Goal: Entertainment & Leisure: Consume media (video, audio)

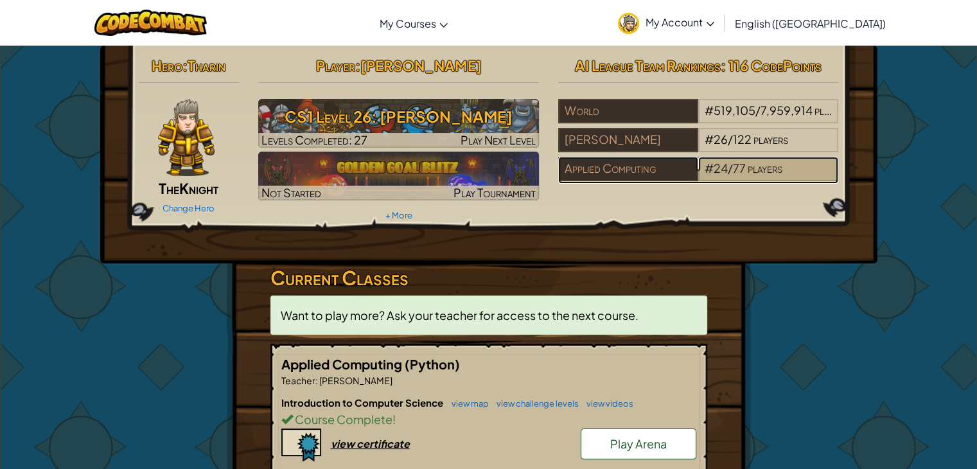
click at [743, 170] on span "77" at bounding box center [739, 168] width 13 height 15
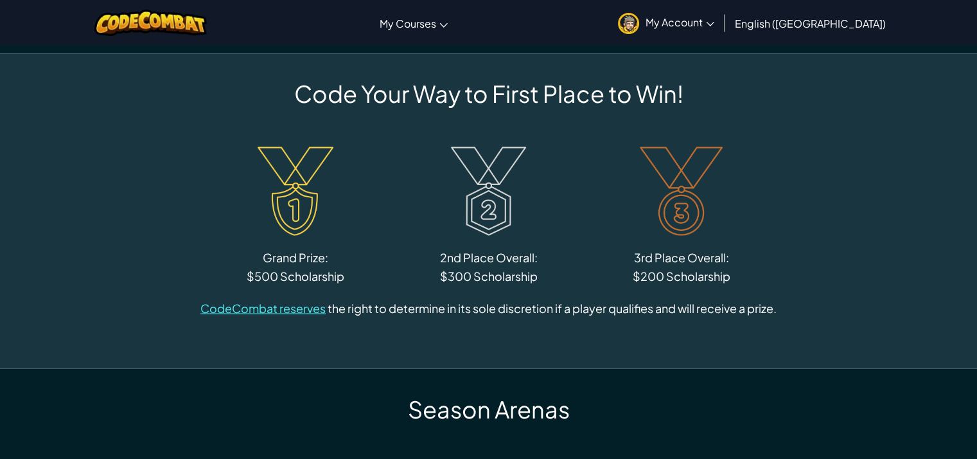
scroll to position [2313, 0]
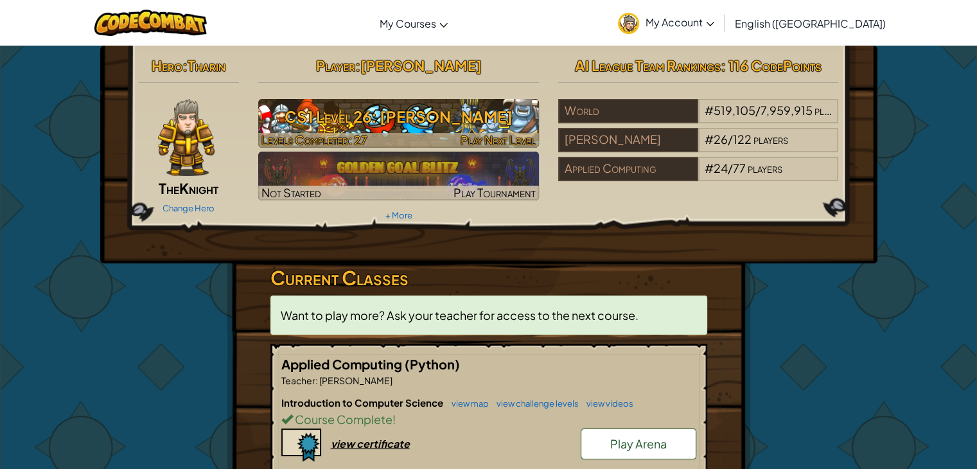
click at [408, 111] on h3 "CS1 Level 26: [PERSON_NAME]" at bounding box center [398, 116] width 281 height 29
